Goal: Find specific page/section: Find specific page/section

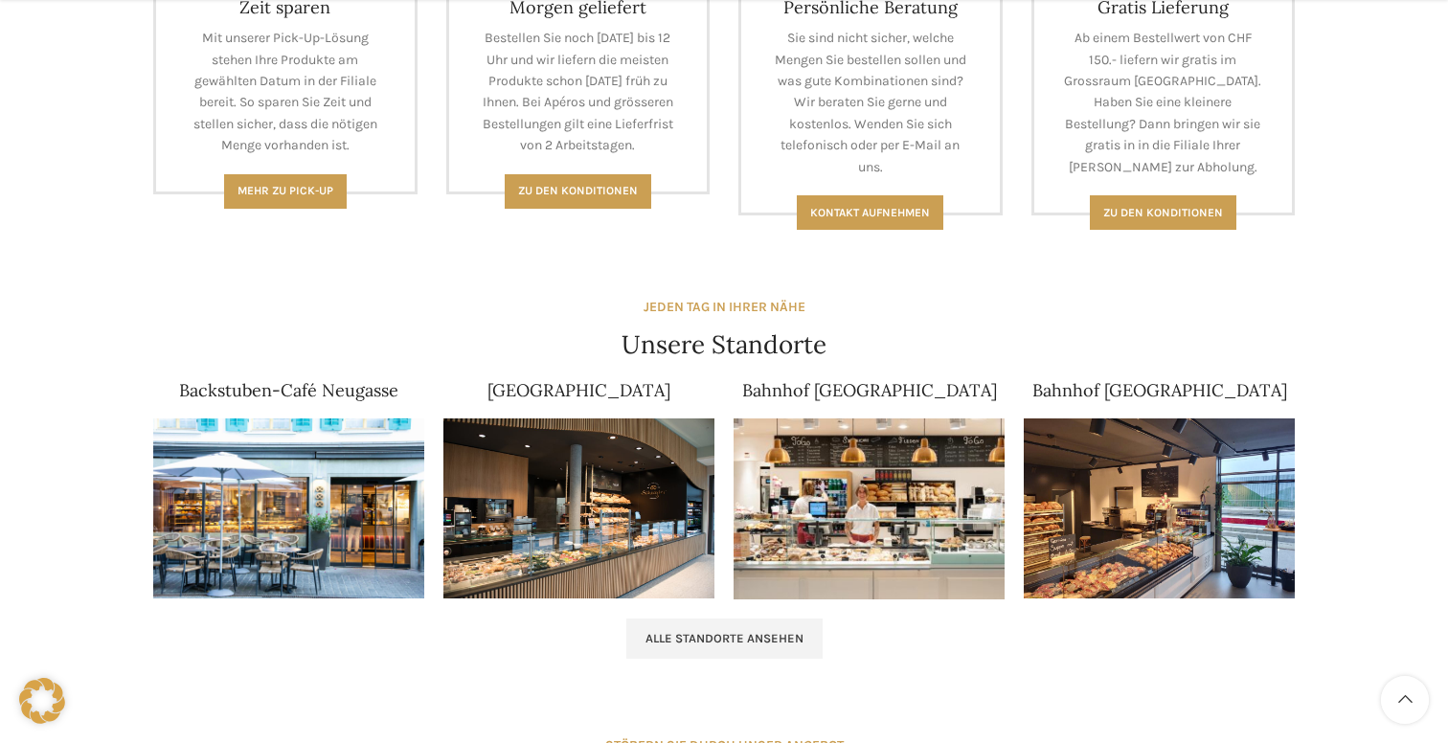
scroll to position [969, 0]
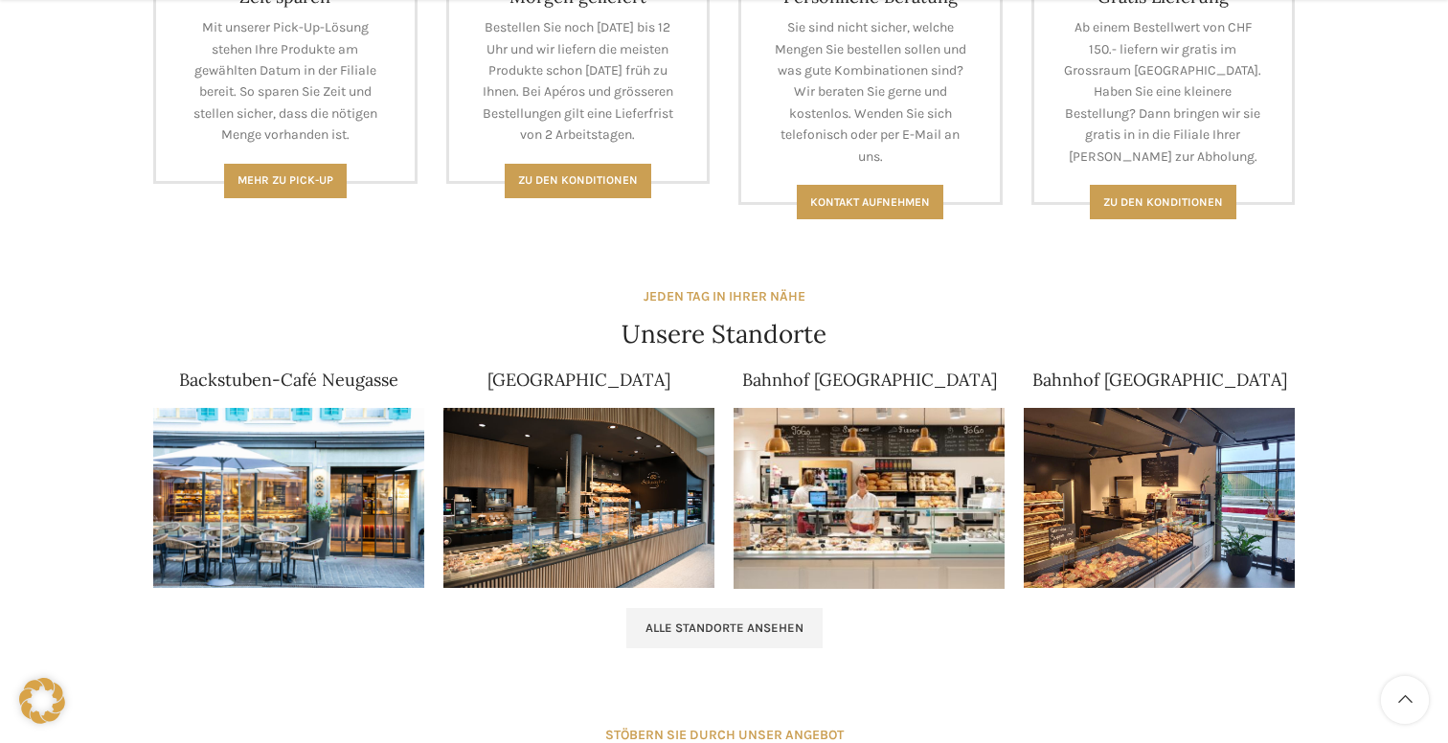
click at [322, 480] on img at bounding box center [288, 498] width 271 height 181
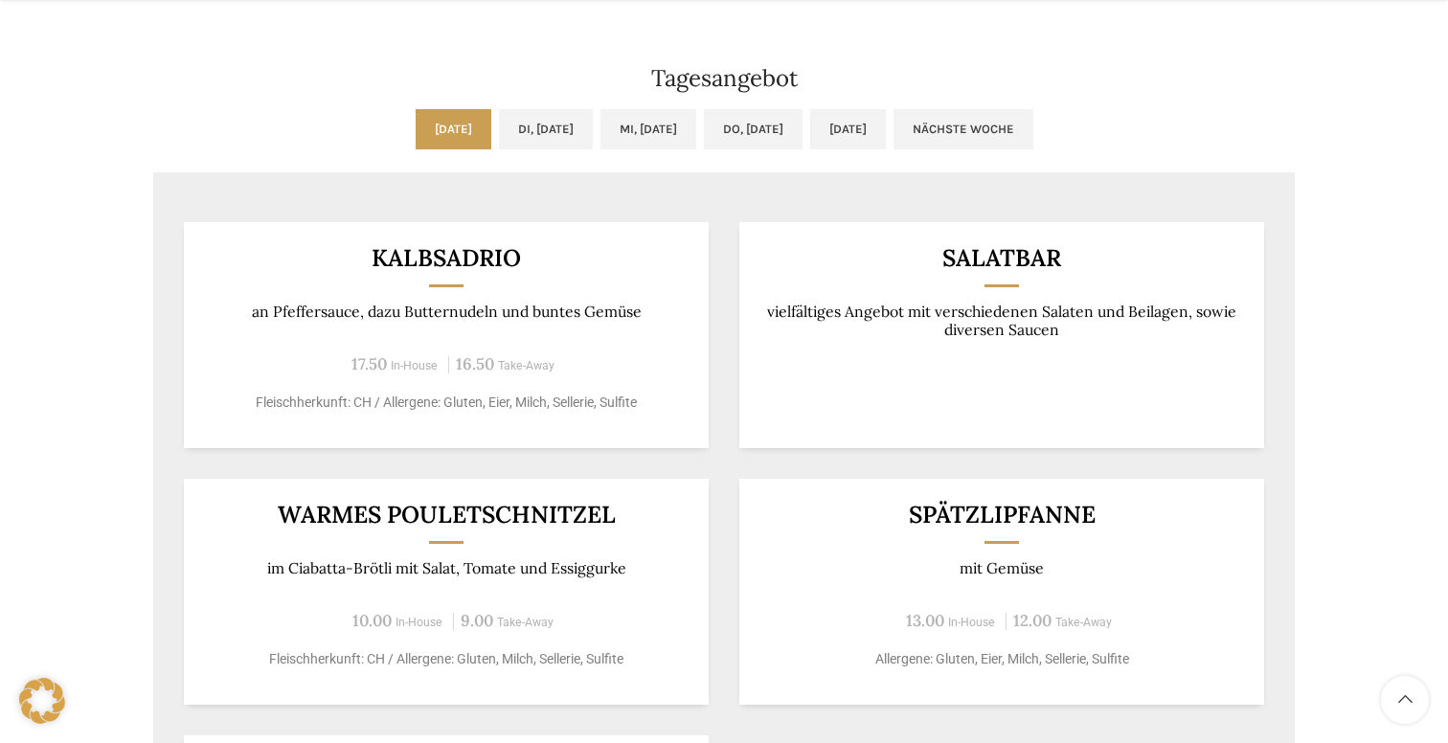
scroll to position [1585, 0]
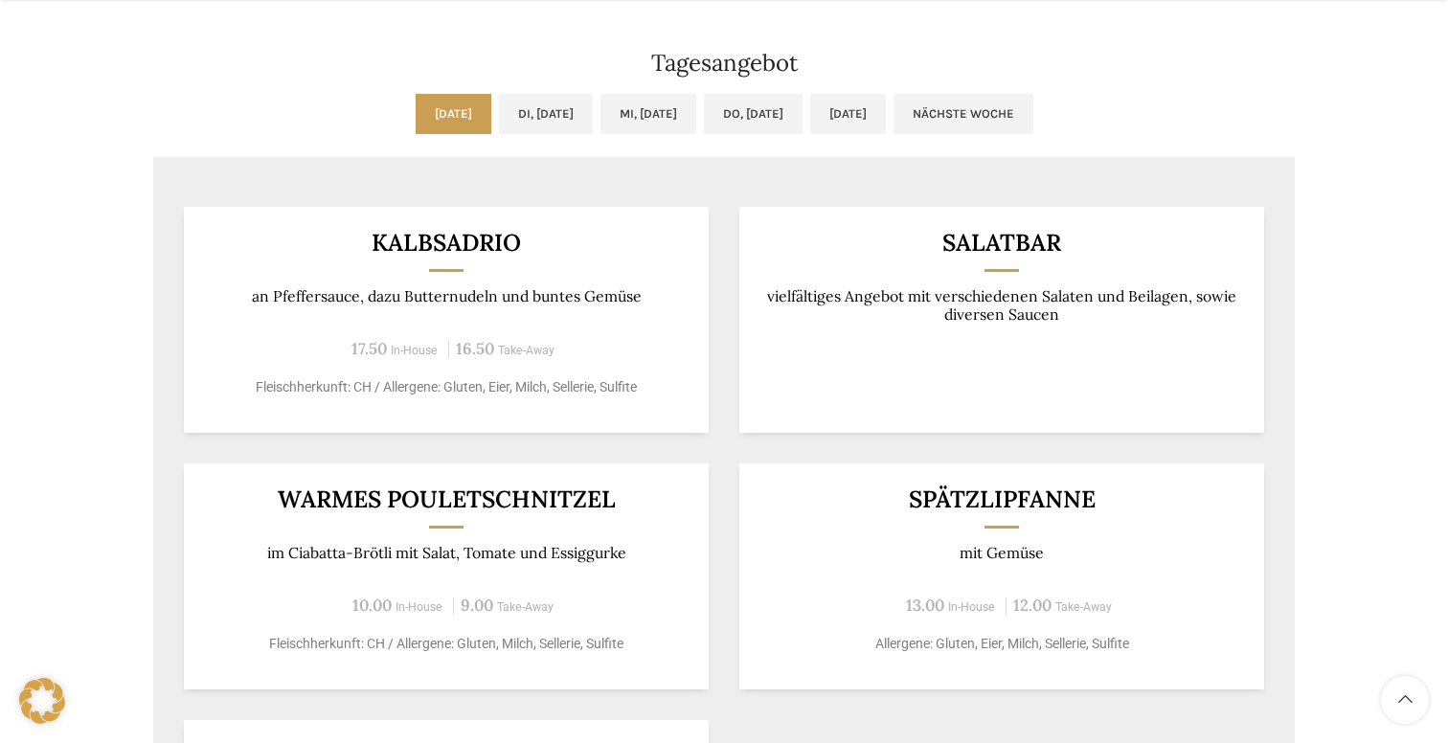
click at [485, 239] on h3 "Kalbsadrio" at bounding box center [447, 243] width 478 height 24
copy h3 "Kalbsadrio"
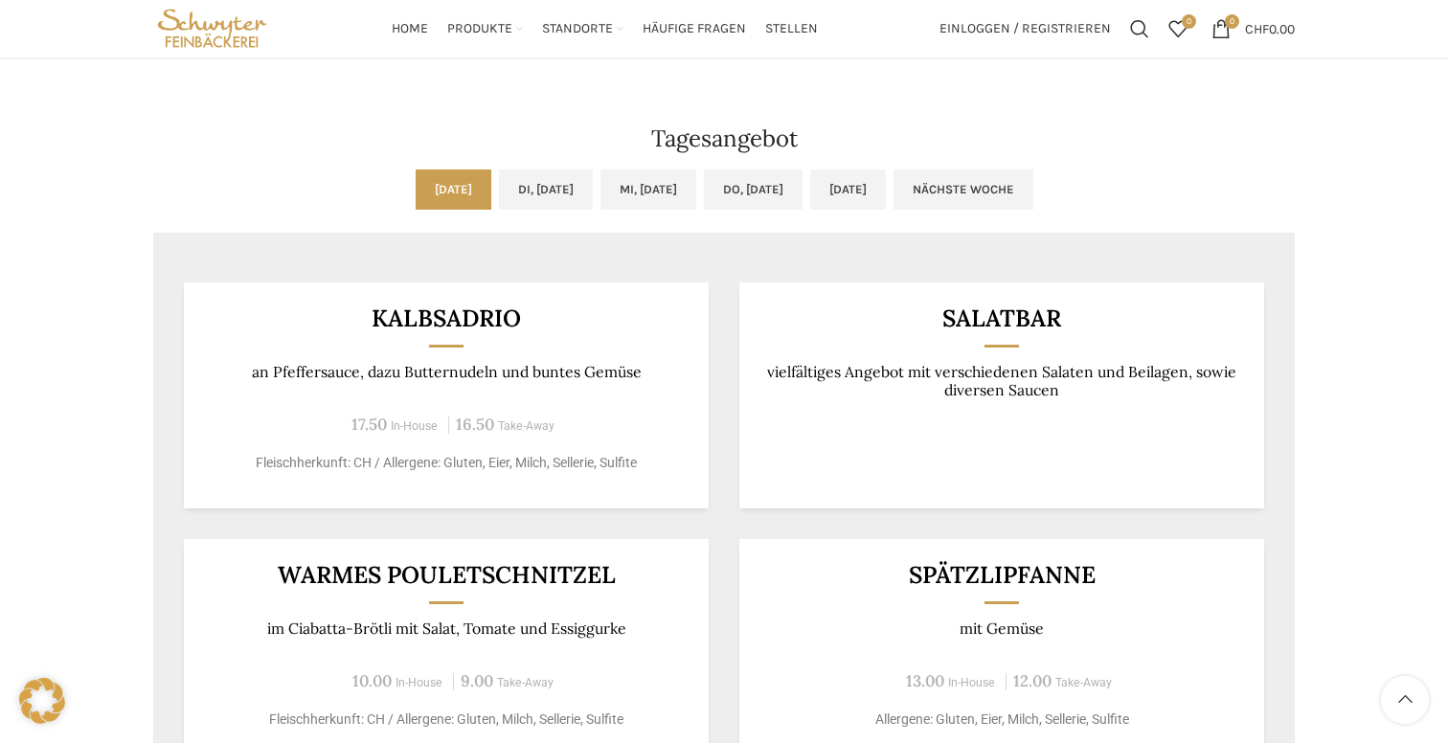
scroll to position [1502, 0]
